Goal: Book appointment/travel/reservation

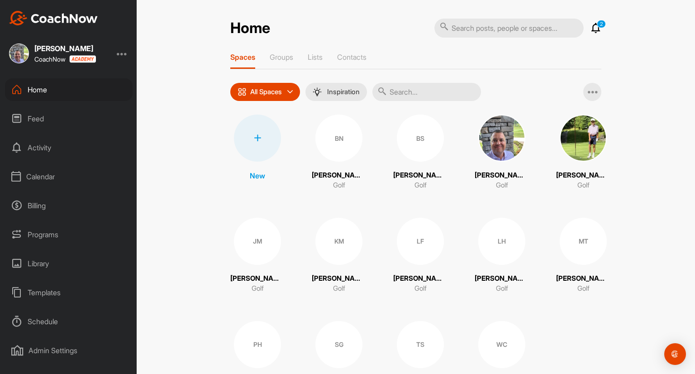
drag, startPoint x: 38, startPoint y: 176, endPoint x: 54, endPoint y: 176, distance: 16.7
click at [38, 176] on div "Calendar" at bounding box center [69, 176] width 128 height 23
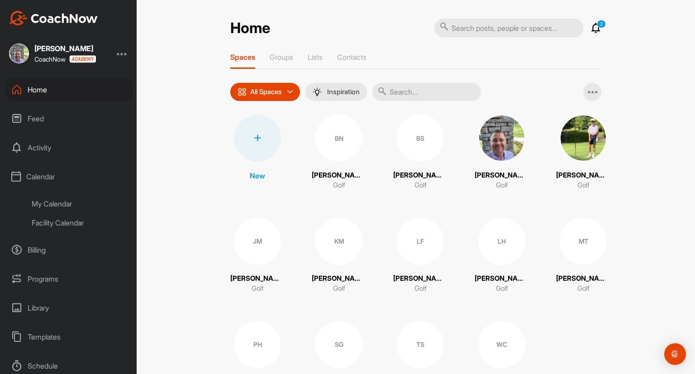
click at [45, 201] on div "My Calendar" at bounding box center [78, 203] width 107 height 19
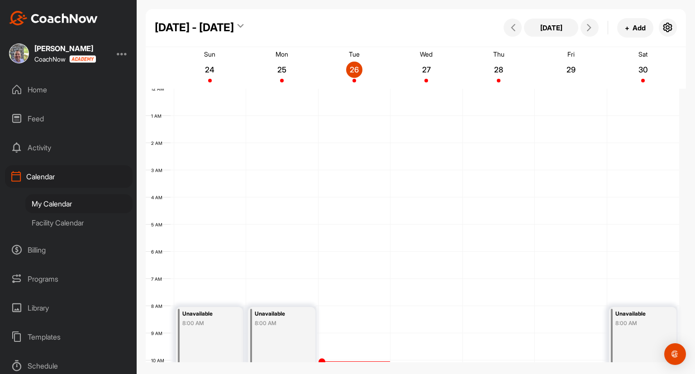
scroll to position [157, 0]
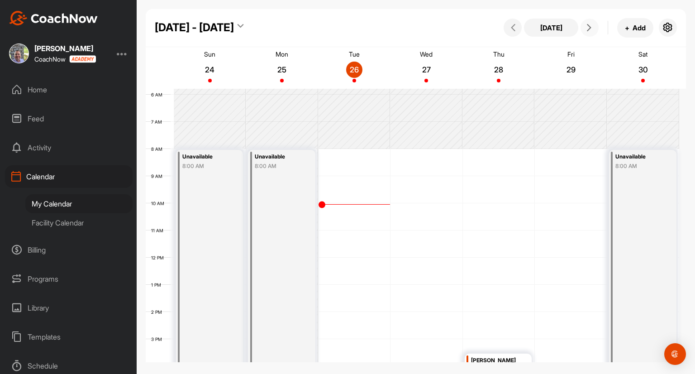
click at [593, 29] on span at bounding box center [589, 27] width 11 height 7
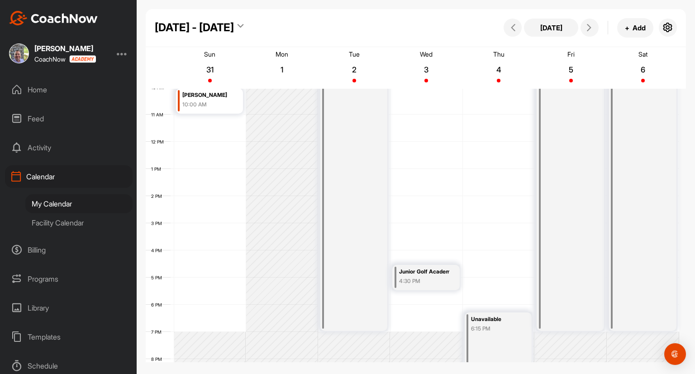
scroll to position [338, 0]
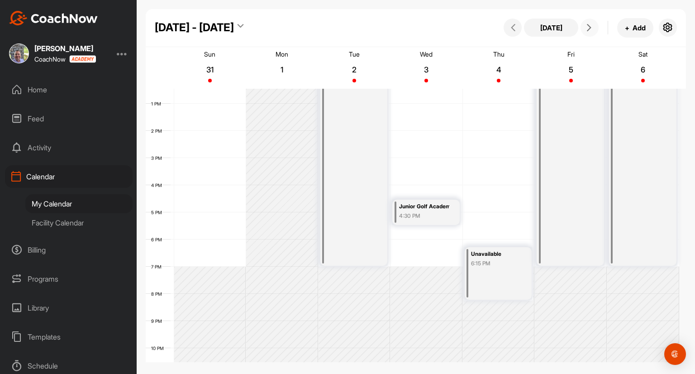
click at [594, 34] on button at bounding box center [589, 28] width 18 height 18
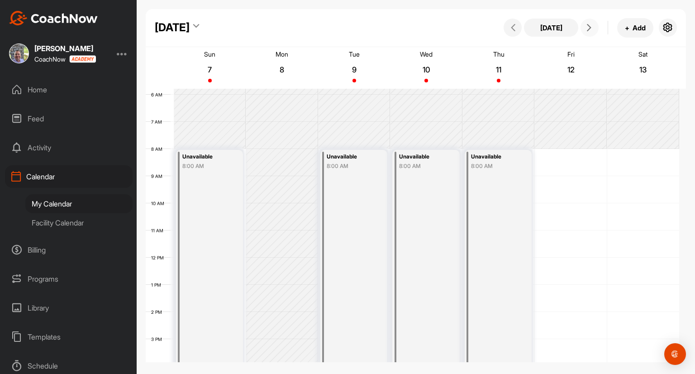
click at [548, 154] on div "12 AM 1 AM 2 AM 3 AM 4 AM 5 AM 6 AM 7 AM 8 AM 9 AM 10 AM 11 AM 12 PM 1 PM 2 PM …" at bounding box center [412, 257] width 533 height 651
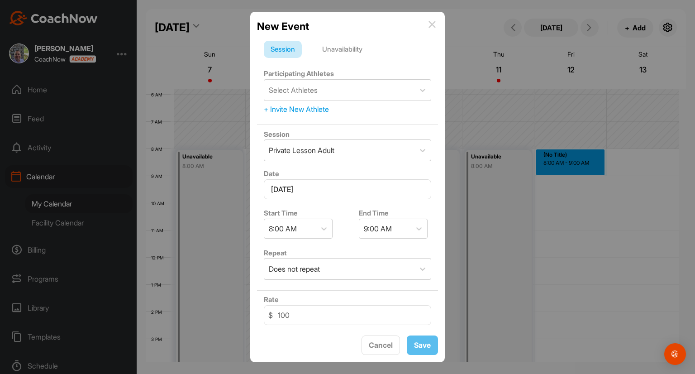
click at [356, 51] on div "Unavailability" at bounding box center [342, 49] width 54 height 17
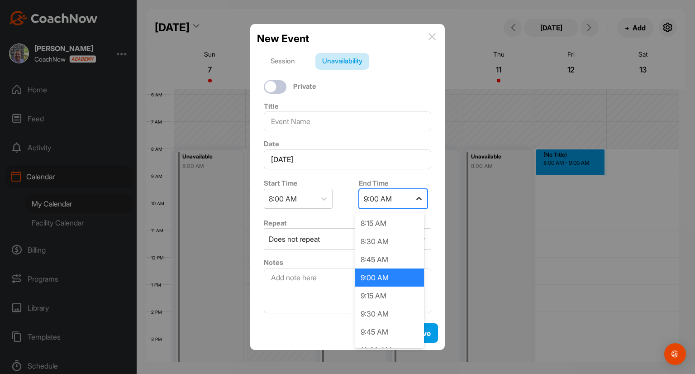
click at [415, 201] on icon at bounding box center [418, 198] width 9 height 9
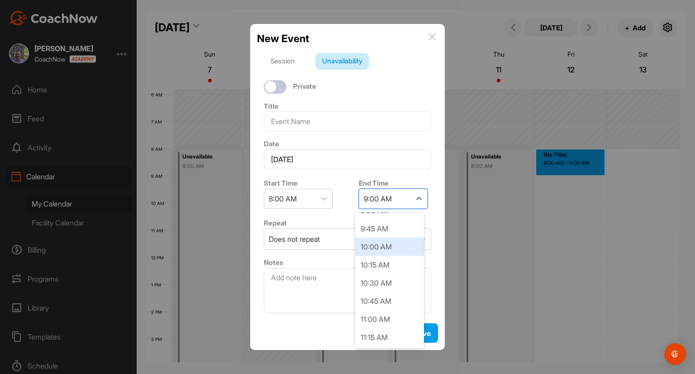
scroll to position [109, 0]
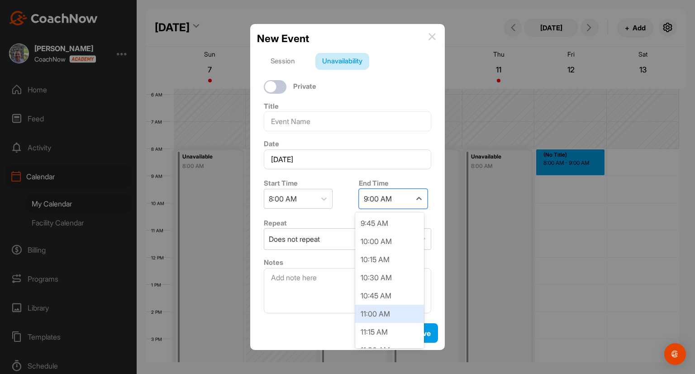
click at [376, 314] on div "11:00 AM" at bounding box center [389, 313] width 69 height 18
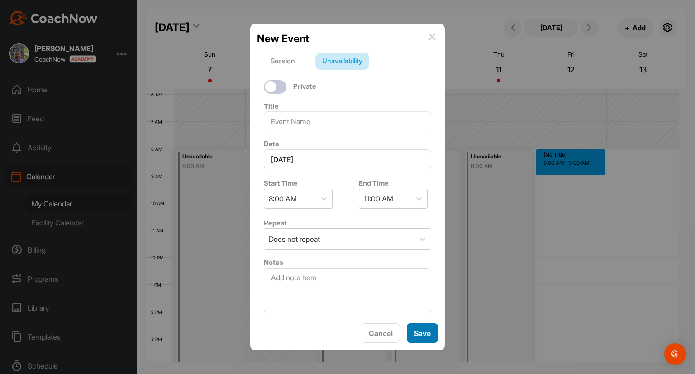
click at [423, 334] on button "Save" at bounding box center [422, 332] width 31 height 19
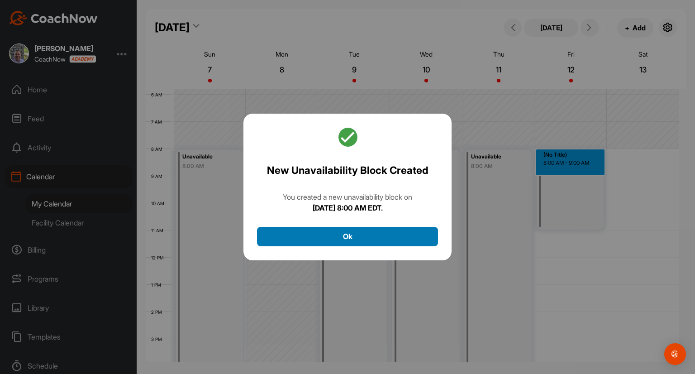
click at [381, 237] on button "Ok" at bounding box center [347, 236] width 181 height 19
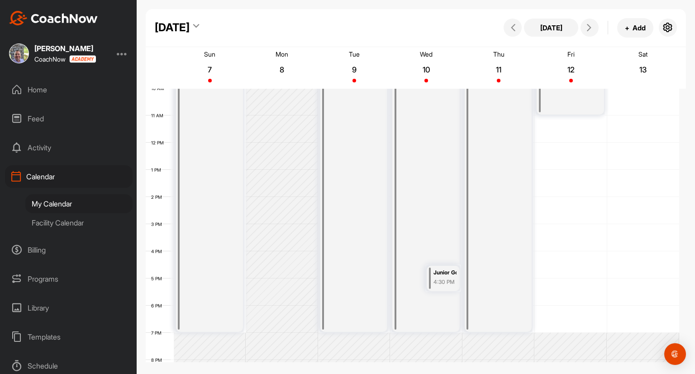
scroll to position [293, 0]
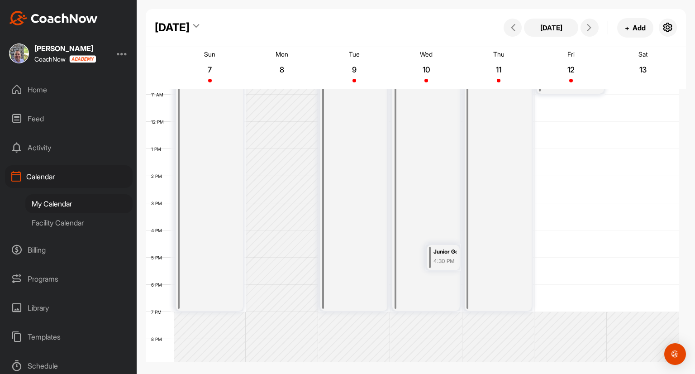
click at [555, 264] on div "12 AM 1 AM 2 AM 3 AM 4 AM 5 AM 6 AM 7 AM 8 AM 9 AM 10 AM 11 AM 12 PM 1 PM 2 PM …" at bounding box center [412, 121] width 533 height 651
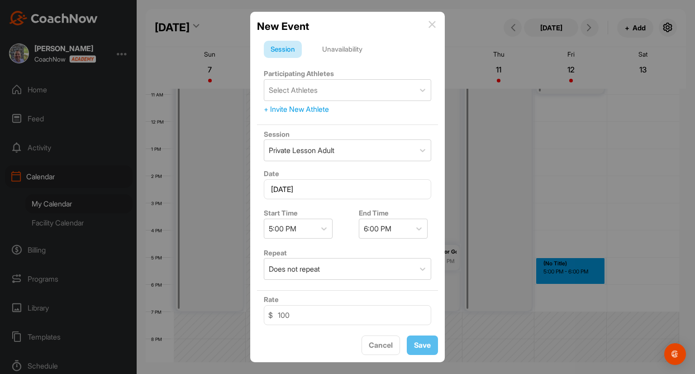
click at [352, 52] on div "Unavailability" at bounding box center [342, 49] width 54 height 17
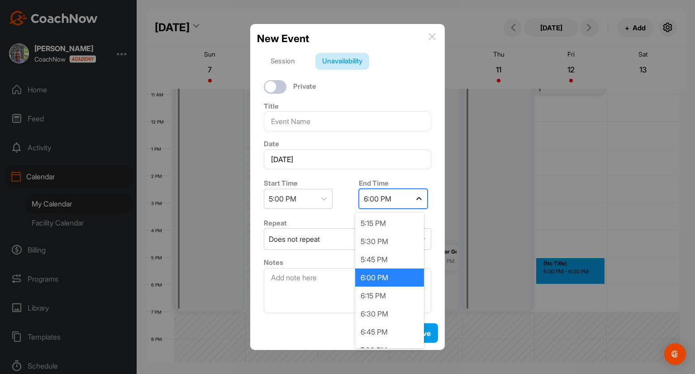
click at [417, 200] on icon at bounding box center [418, 198] width 9 height 9
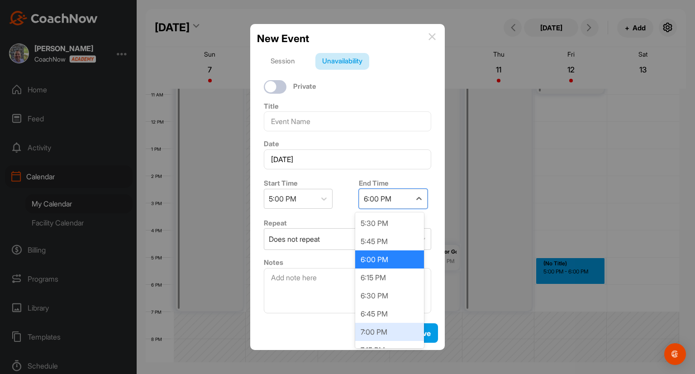
click at [402, 337] on div "7:00 PM" at bounding box center [389, 332] width 69 height 18
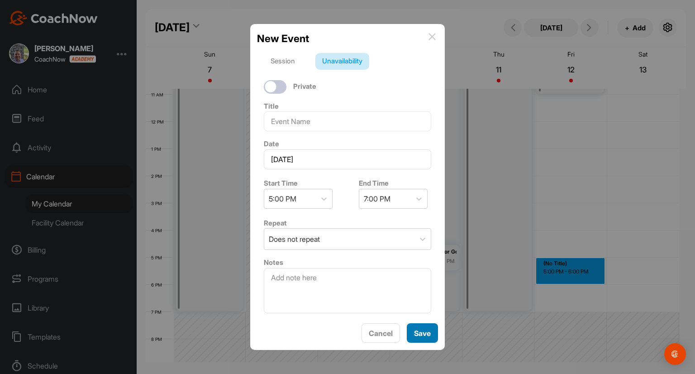
click at [419, 334] on button "Save" at bounding box center [422, 332] width 31 height 19
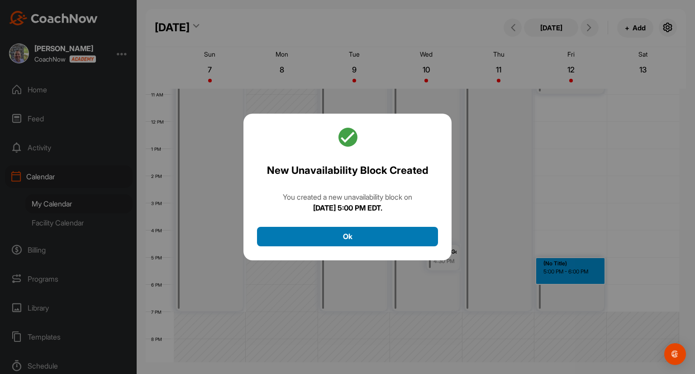
drag, startPoint x: 381, startPoint y: 232, endPoint x: 390, endPoint y: 236, distance: 10.3
click at [383, 232] on button "Ok" at bounding box center [347, 236] width 181 height 19
